Goal: Task Accomplishment & Management: Use online tool/utility

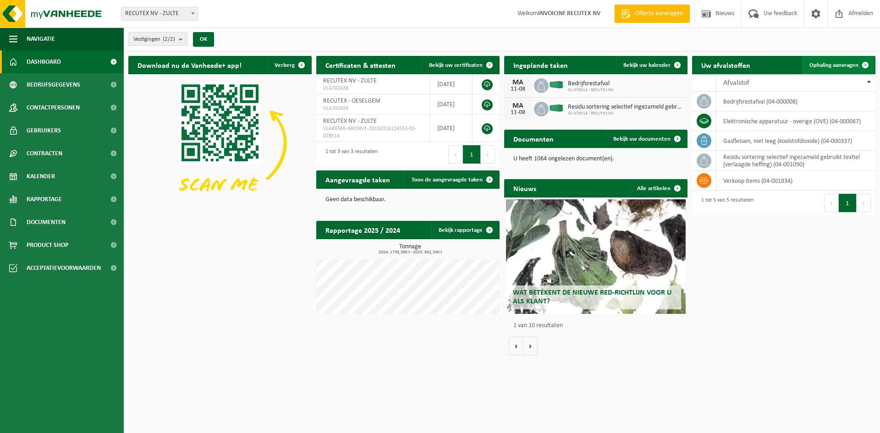
click at [839, 66] on span "Ophaling aanvragen" at bounding box center [833, 65] width 49 height 6
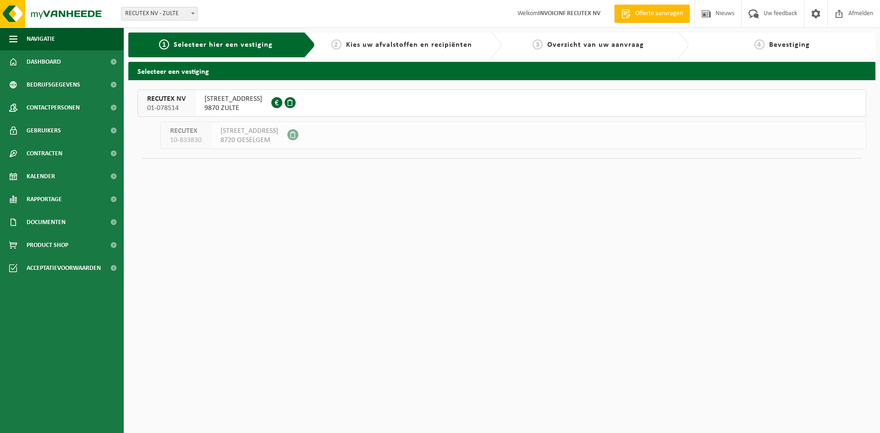
click at [223, 99] on span "[STREET_ADDRESS]" at bounding box center [233, 98] width 58 height 9
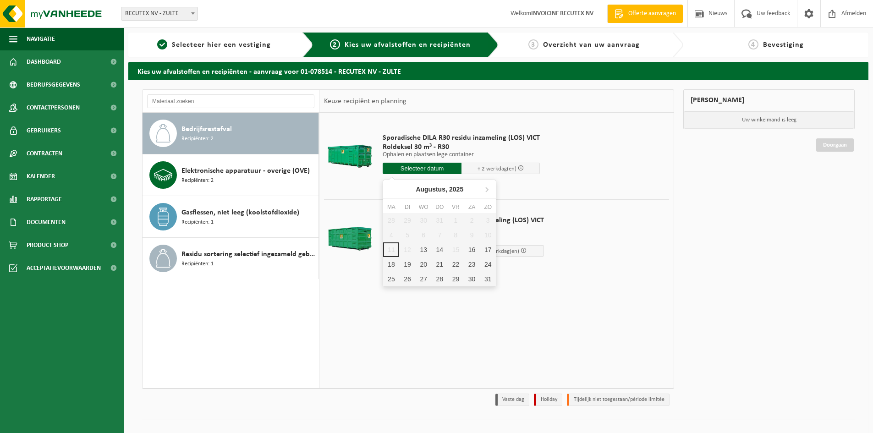
click at [423, 166] on input "text" at bounding box center [422, 168] width 79 height 11
click at [436, 249] on div "14" at bounding box center [440, 249] width 16 height 15
type input "Van 2025-08-14"
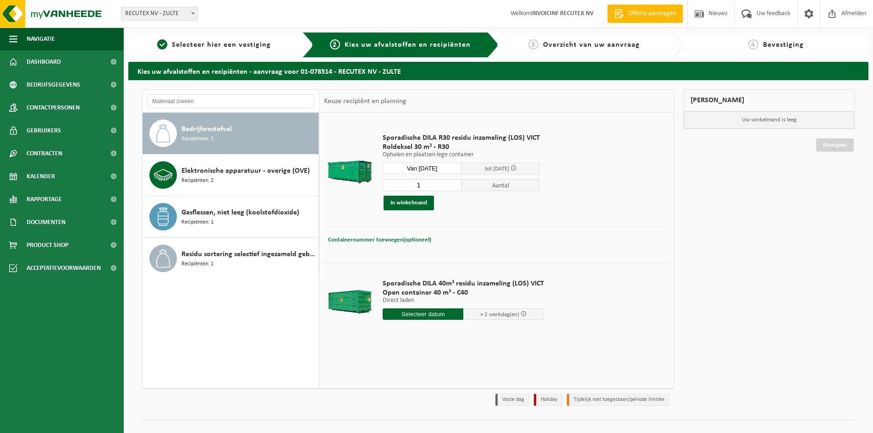
click at [393, 243] on button "Containernummer toevoegen(optioneel) Annuleren" at bounding box center [379, 240] width 105 height 13
type input "VANAF 10U (NIET VROEGER)"
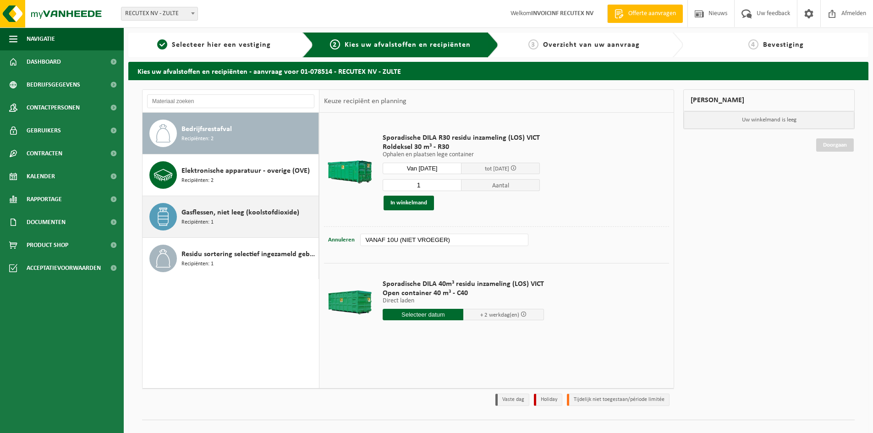
drag, startPoint x: 455, startPoint y: 241, endPoint x: 263, endPoint y: 220, distance: 192.8
click at [263, 220] on div "Bedrijfsrestafval Recipiënten: 2 Elektronische apparatuur - overige (OVE) Recip…" at bounding box center [408, 238] width 532 height 299
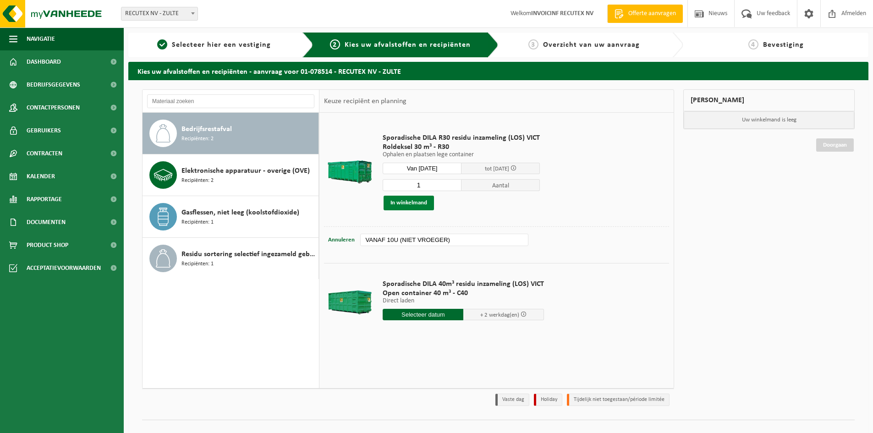
click at [403, 202] on button "In winkelmand" at bounding box center [409, 203] width 50 height 15
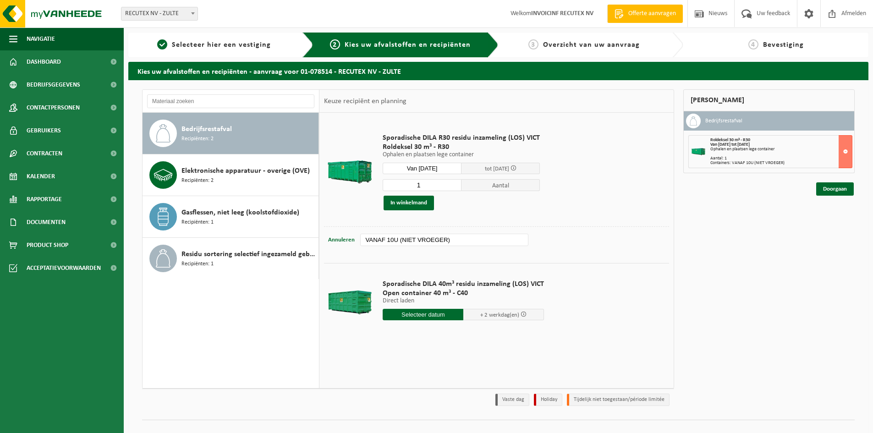
click at [425, 316] on input "text" at bounding box center [423, 314] width 81 height 11
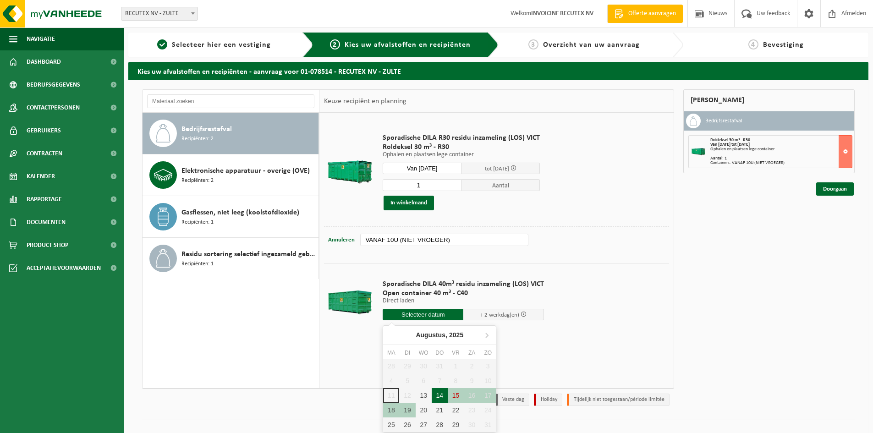
click at [441, 394] on div "14" at bounding box center [440, 395] width 16 height 15
type input "Van 2025-08-14"
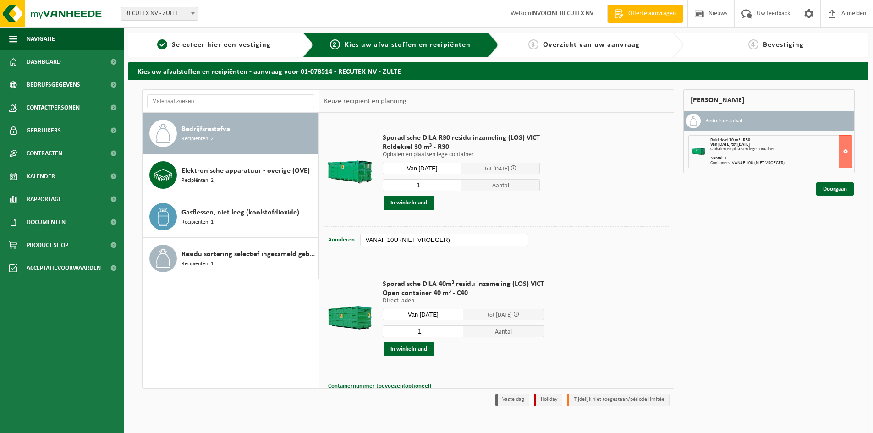
scroll to position [25, 0]
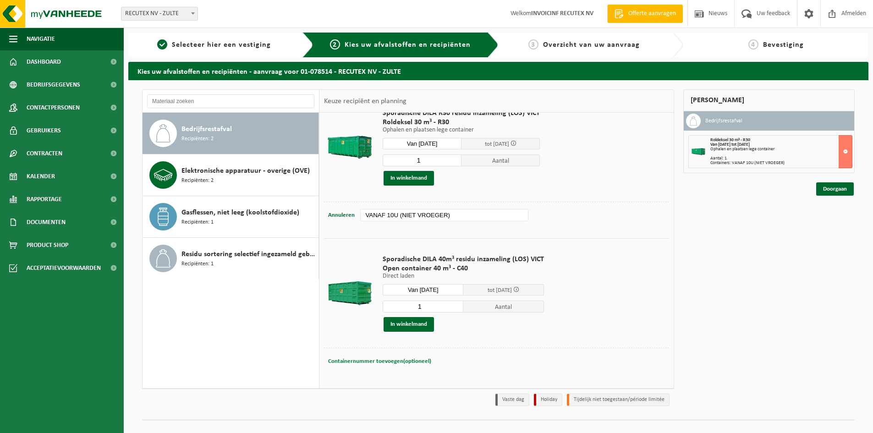
click at [390, 359] on span "Containernummer toevoegen(optioneel)" at bounding box center [379, 361] width 103 height 6
paste input "VANAF 10U (NIET VROEGER)"
type input "VANAF 10U (NIET VROEGER)"
click at [410, 324] on button "In winkelmand" at bounding box center [409, 324] width 50 height 15
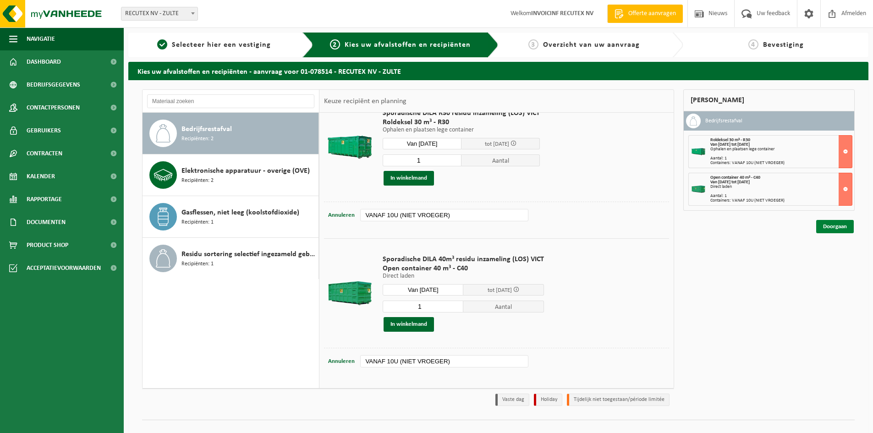
click at [840, 228] on link "Doorgaan" at bounding box center [835, 226] width 38 height 13
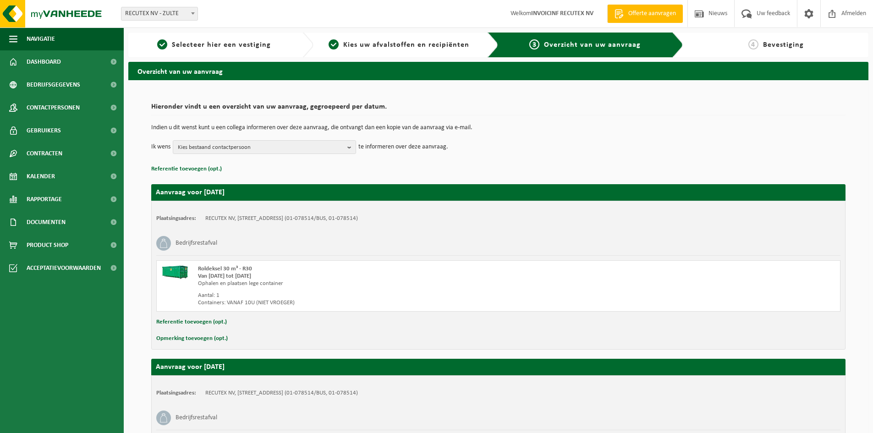
scroll to position [137, 0]
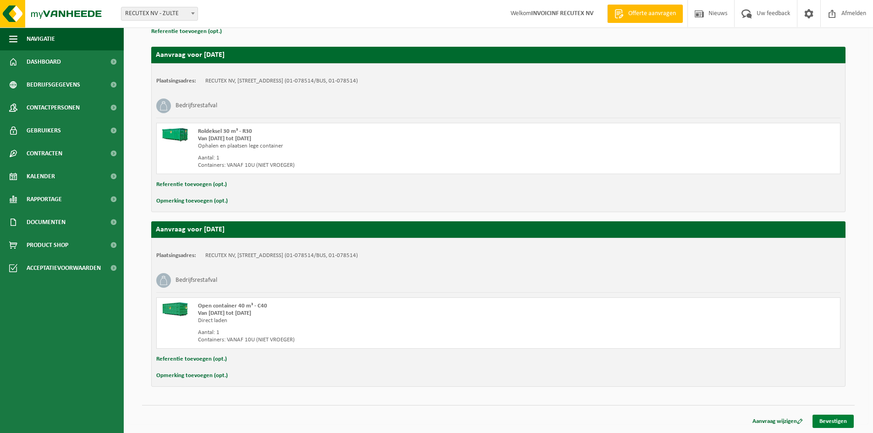
click at [837, 418] on link "Bevestigen" at bounding box center [833, 421] width 41 height 13
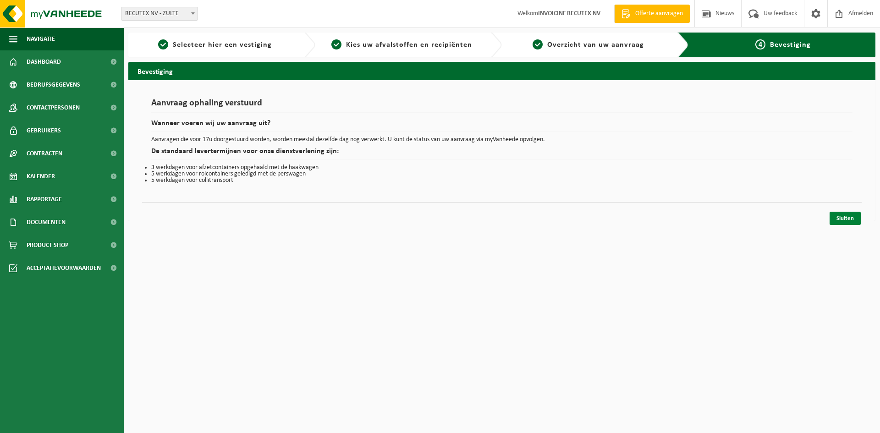
click at [844, 219] on link "Sluiten" at bounding box center [844, 218] width 31 height 13
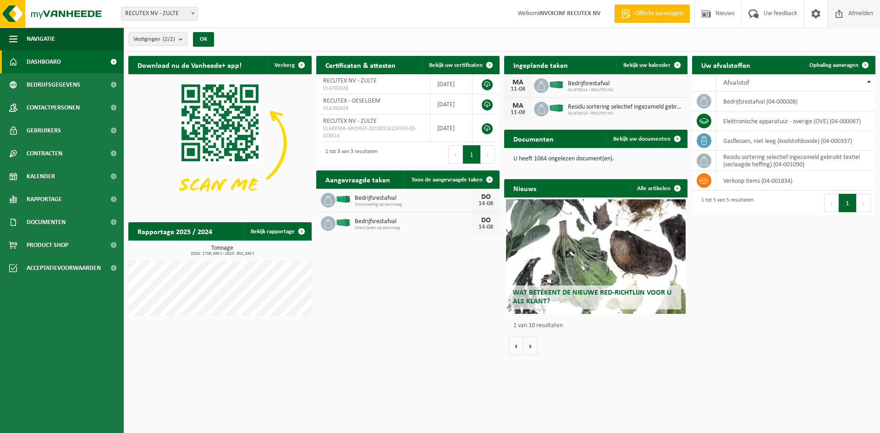
click at [851, 14] on span "Afmelden" at bounding box center [860, 13] width 29 height 27
